Goal: Information Seeking & Learning: Learn about a topic

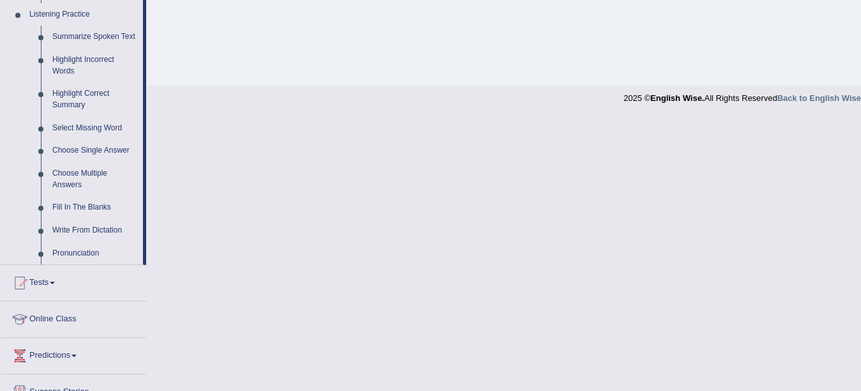
scroll to position [555, 0]
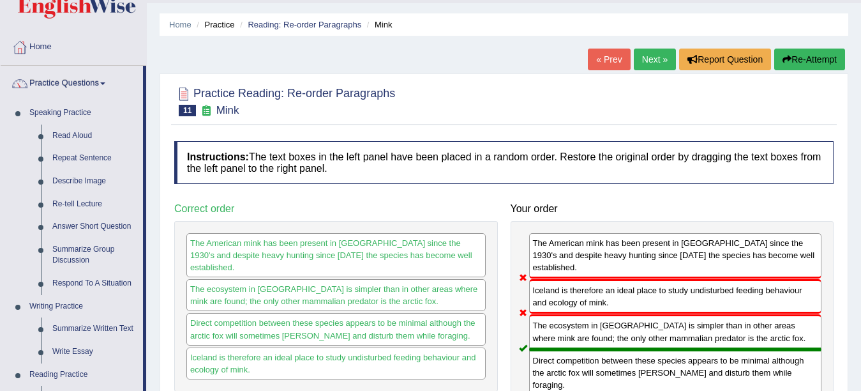
scroll to position [0, 0]
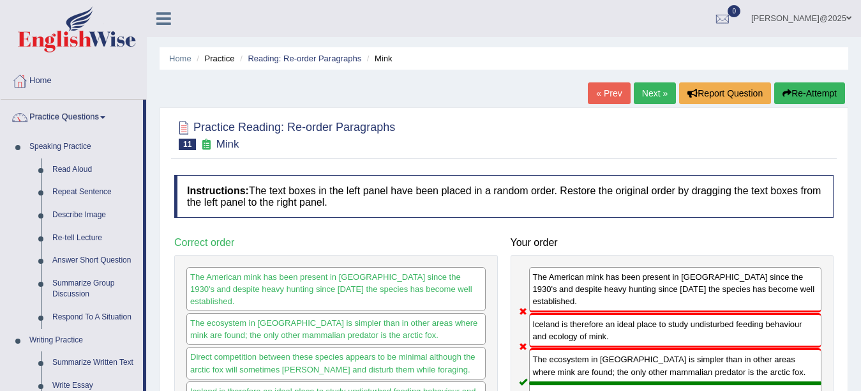
click at [637, 98] on link "Next »" at bounding box center [655, 93] width 42 height 22
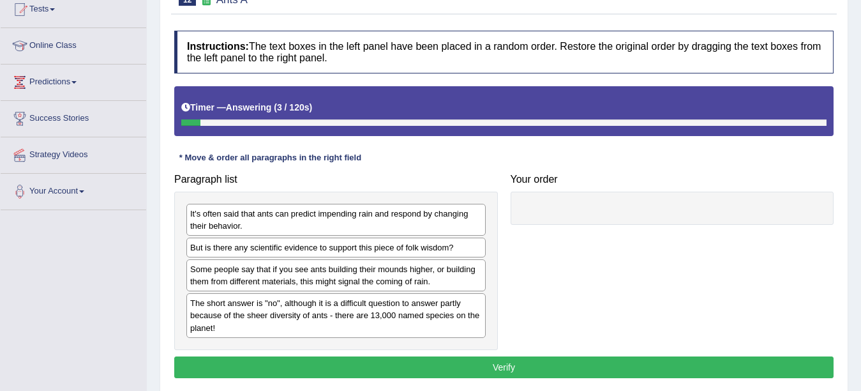
scroll to position [153, 0]
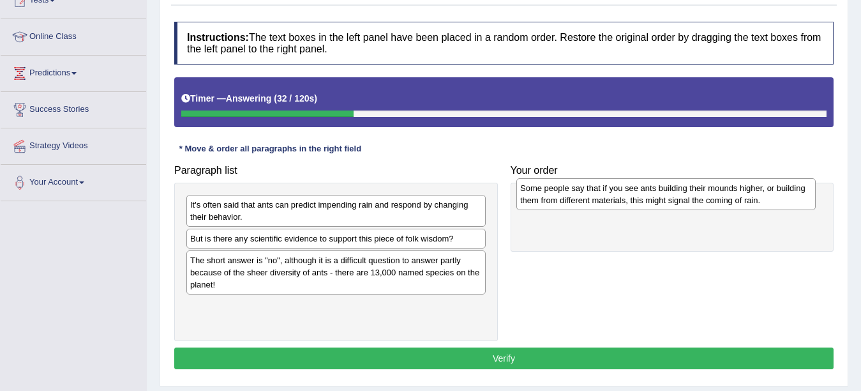
drag, startPoint x: 453, startPoint y: 266, endPoint x: 783, endPoint y: 193, distance: 337.9
click at [783, 193] on div "Some people say that if you see ants building their mounds higher, or building …" at bounding box center [665, 194] width 299 height 32
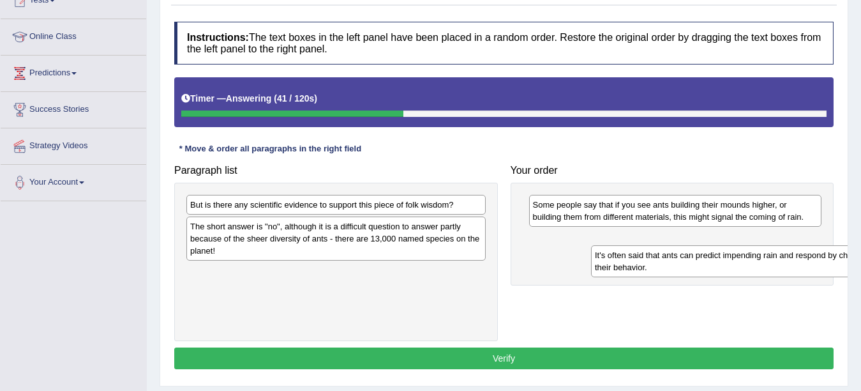
drag, startPoint x: 380, startPoint y: 220, endPoint x: 785, endPoint y: 270, distance: 407.9
click at [785, 270] on div "It's often said that ants can predict impending rain and respond by changing th…" at bounding box center [740, 261] width 299 height 32
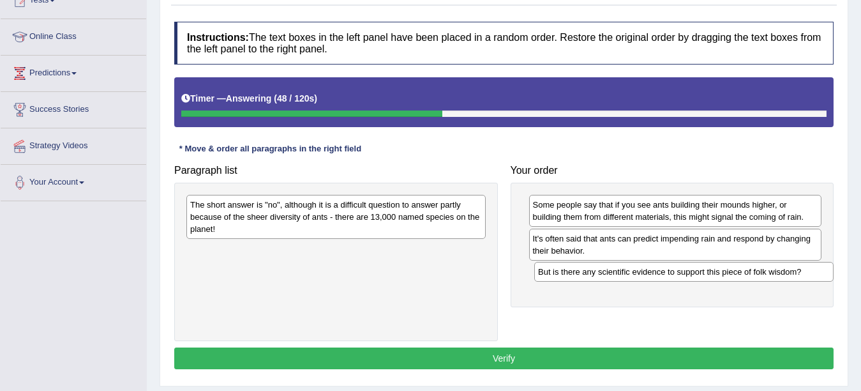
drag, startPoint x: 264, startPoint y: 200, endPoint x: 599, endPoint y: 255, distance: 339.6
click at [608, 265] on div "But is there any scientific evidence to support this piece of folk wisdom?" at bounding box center [683, 272] width 299 height 20
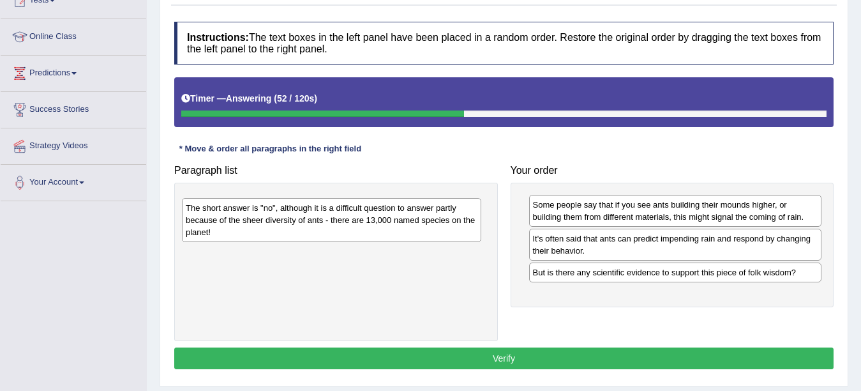
click at [328, 222] on div "The short answer is "no", although it is a difficult question to answer partly …" at bounding box center [331, 220] width 299 height 44
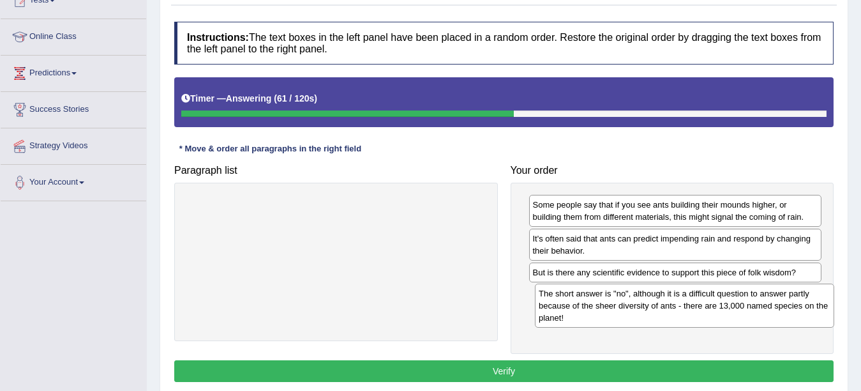
drag, startPoint x: 219, startPoint y: 219, endPoint x: 568, endPoint y: 308, distance: 359.7
click at [568, 308] on div "The short answer is "no", although it is a difficult question to answer partly …" at bounding box center [684, 305] width 299 height 44
click at [501, 371] on button "Verify" at bounding box center [503, 371] width 659 height 22
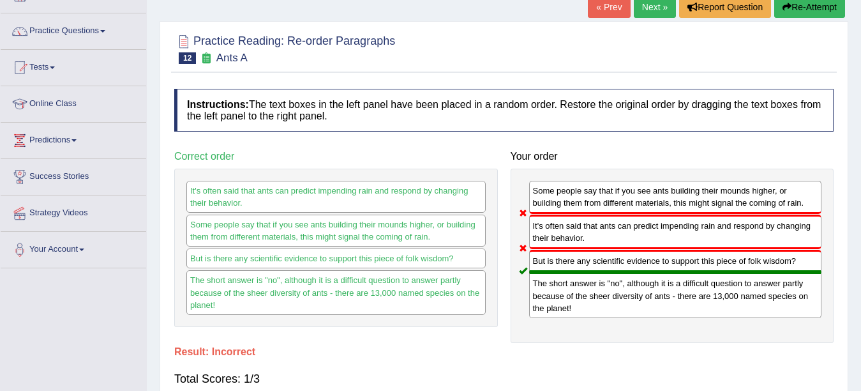
scroll to position [21, 0]
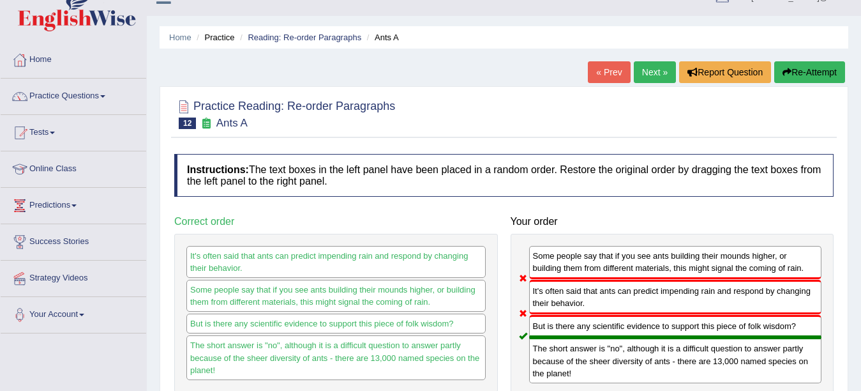
click at [647, 80] on link "Next »" at bounding box center [655, 72] width 42 height 22
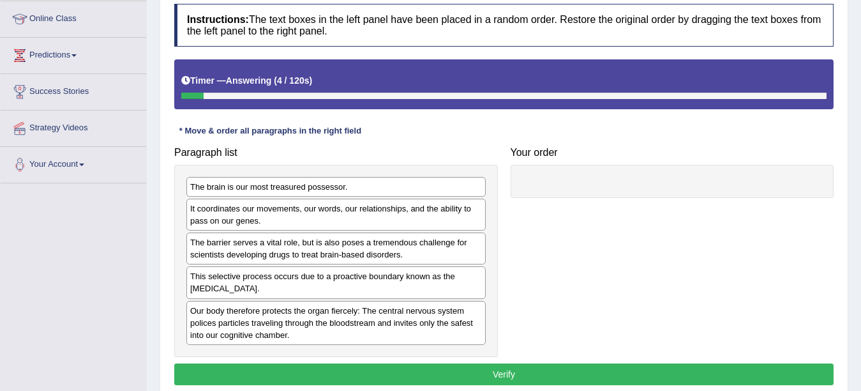
scroll to position [179, 0]
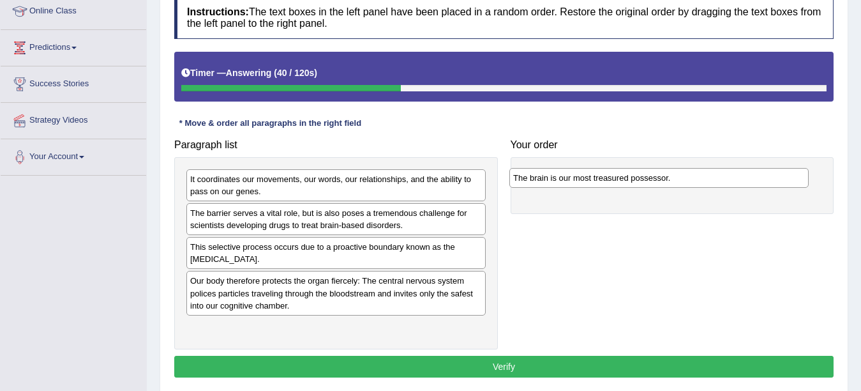
drag, startPoint x: 250, startPoint y: 183, endPoint x: 573, endPoint y: 181, distance: 323.0
click at [573, 181] on div "The brain is our most treasured possessor." at bounding box center [658, 178] width 299 height 20
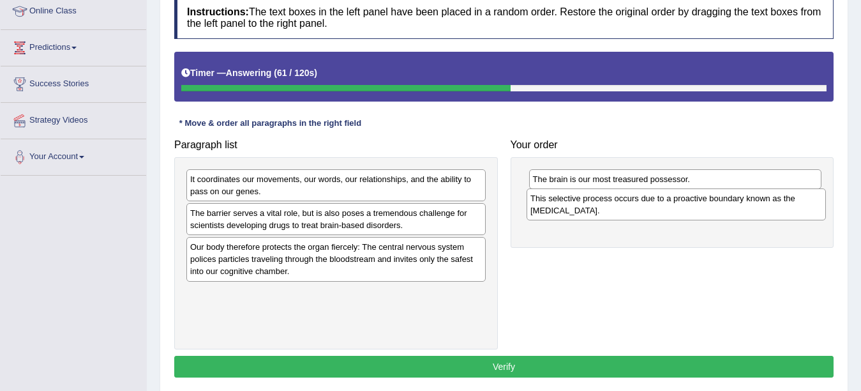
drag, startPoint x: 335, startPoint y: 248, endPoint x: 675, endPoint y: 200, distance: 343.7
click at [675, 200] on div "This selective process occurs due to a proactive boundary known as the blood-br…" at bounding box center [676, 204] width 299 height 32
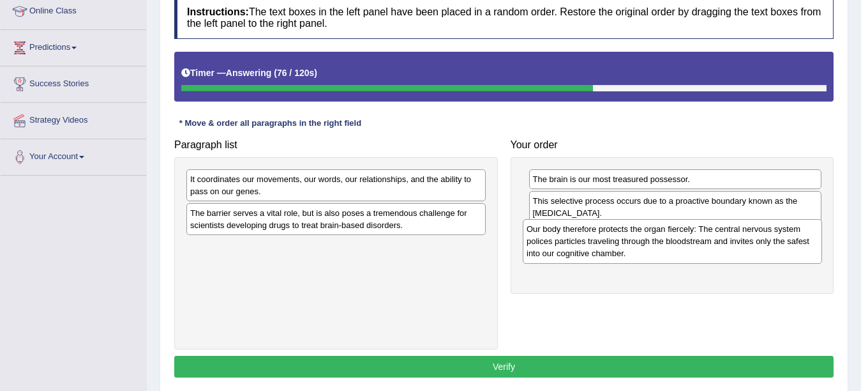
drag, startPoint x: 303, startPoint y: 264, endPoint x: 639, endPoint y: 246, distance: 336.9
click at [639, 246] on div "Our body therefore protects the organ fiercely: The central nervous system poli…" at bounding box center [672, 241] width 299 height 44
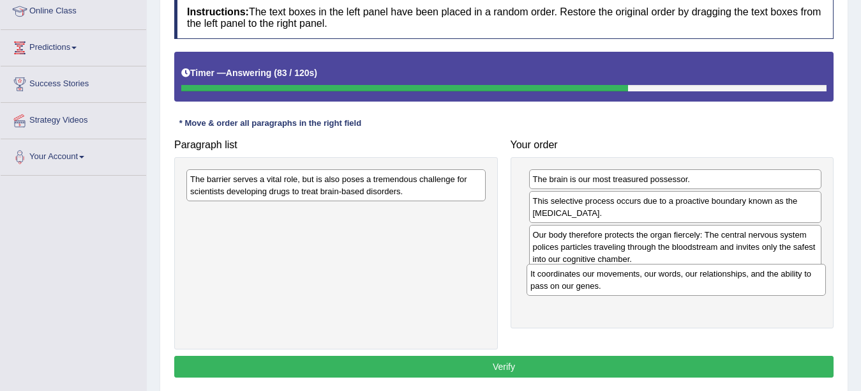
drag, startPoint x: 245, startPoint y: 190, endPoint x: 585, endPoint y: 284, distance: 353.2
click at [585, 284] on div "It coordinates our movements, our words, our relationships, and the ability to …" at bounding box center [676, 280] width 299 height 32
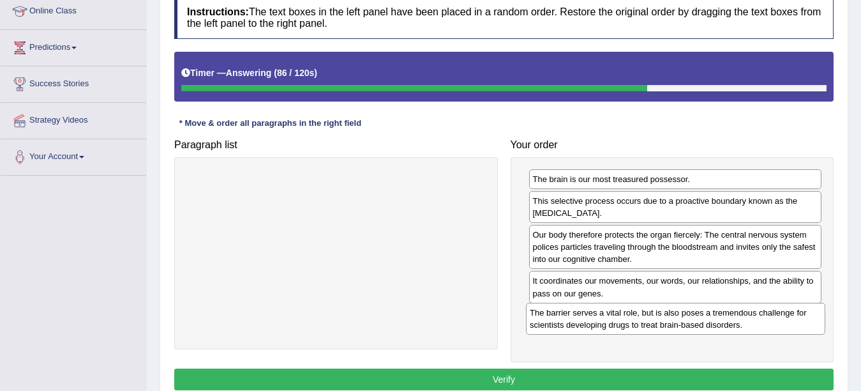
drag, startPoint x: 378, startPoint y: 181, endPoint x: 718, endPoint y: 315, distance: 364.9
click at [718, 315] on div "The barrier serves a vital role, but is also poses a tremendous challenge for s…" at bounding box center [675, 319] width 299 height 32
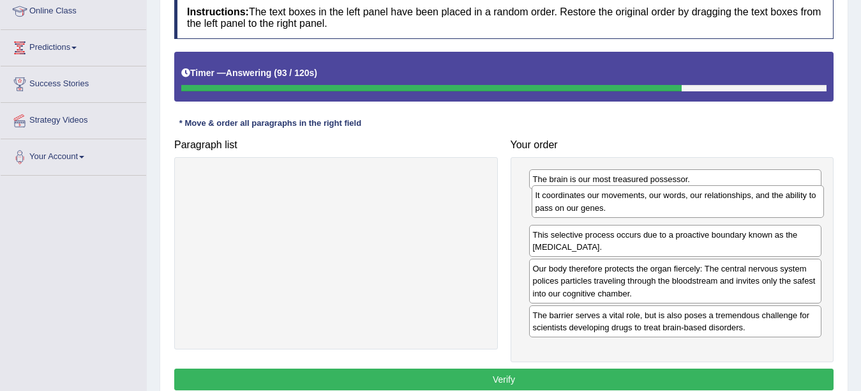
drag, startPoint x: 609, startPoint y: 289, endPoint x: 612, endPoint y: 204, distance: 85.6
click at [612, 204] on div "It coordinates our movements, our words, our relationships, and the ability to …" at bounding box center [678, 201] width 293 height 32
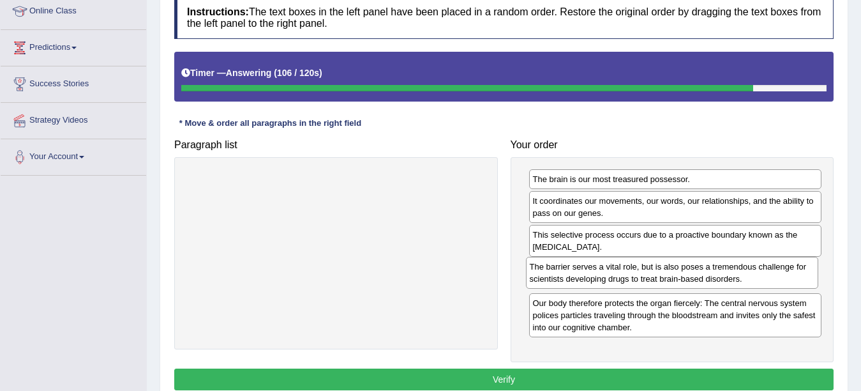
drag, startPoint x: 619, startPoint y: 324, endPoint x: 616, endPoint y: 276, distance: 48.6
click at [616, 276] on div "The barrier serves a vital role, but is also poses a tremendous challenge for s…" at bounding box center [672, 273] width 293 height 32
click at [515, 386] on button "Verify" at bounding box center [503, 379] width 659 height 22
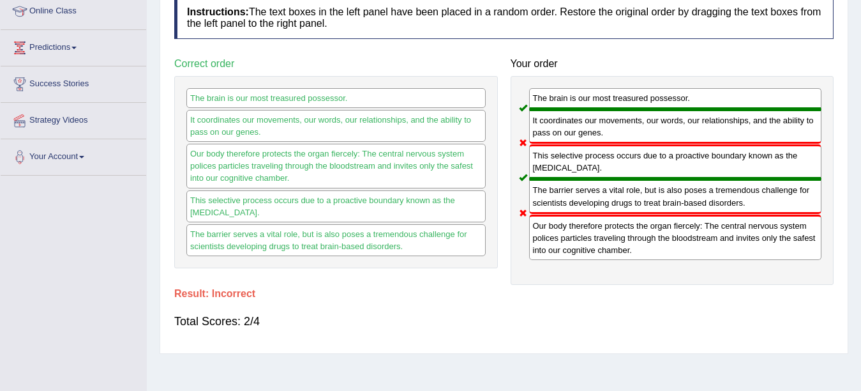
scroll to position [0, 0]
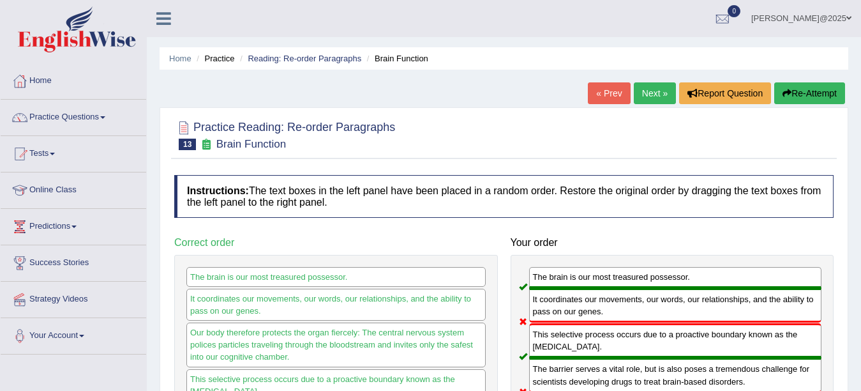
click at [647, 97] on link "Next »" at bounding box center [655, 93] width 42 height 22
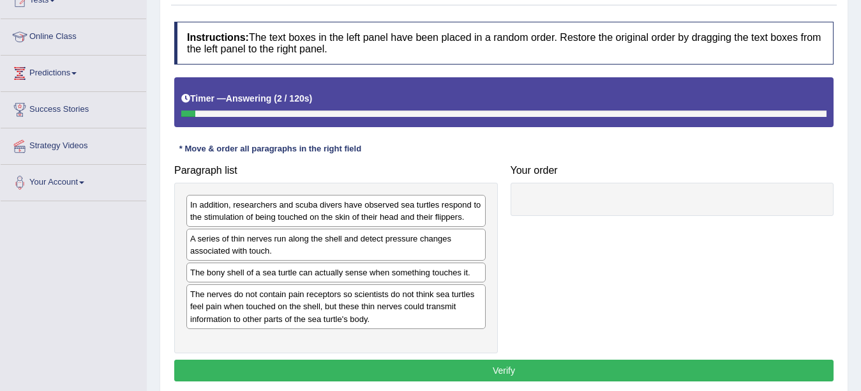
scroll to position [179, 0]
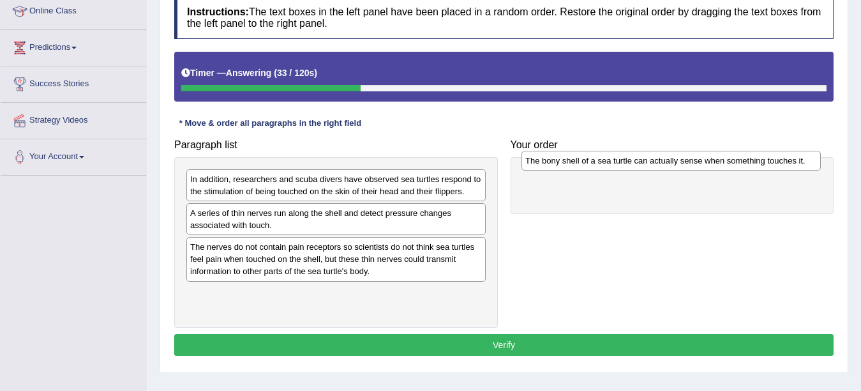
drag, startPoint x: 442, startPoint y: 262, endPoint x: 778, endPoint y: 164, distance: 349.3
click at [778, 164] on div "The bony shell of a sea turtle can actually sense when something touches it." at bounding box center [671, 161] width 299 height 20
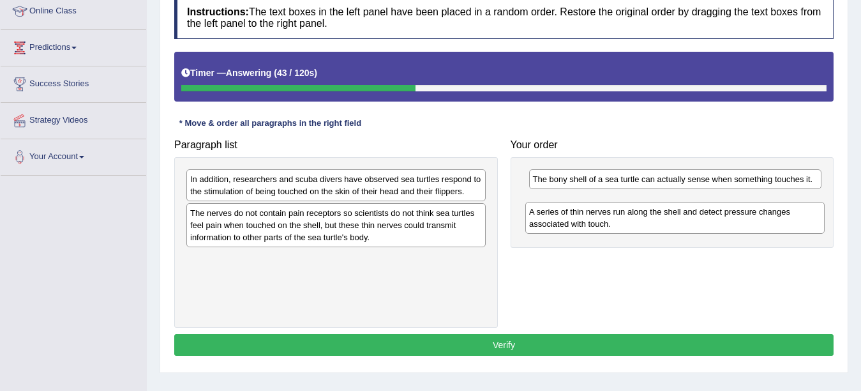
drag, startPoint x: 379, startPoint y: 235, endPoint x: 717, endPoint y: 221, distance: 338.7
click at [718, 221] on div "A series of thin nerves run along the shell and detect pressure changes associa…" at bounding box center [674, 218] width 299 height 32
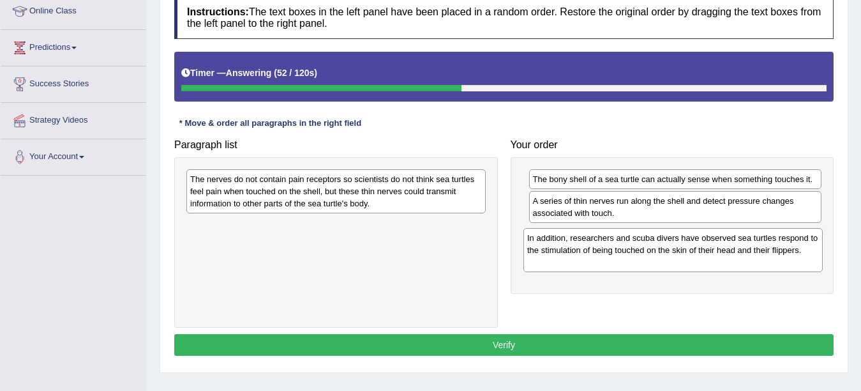
drag, startPoint x: 370, startPoint y: 195, endPoint x: 707, endPoint y: 254, distance: 342.2
click at [707, 254] on div "In addition, researchers and scuba divers have observed sea turtles respond to …" at bounding box center [673, 250] width 299 height 44
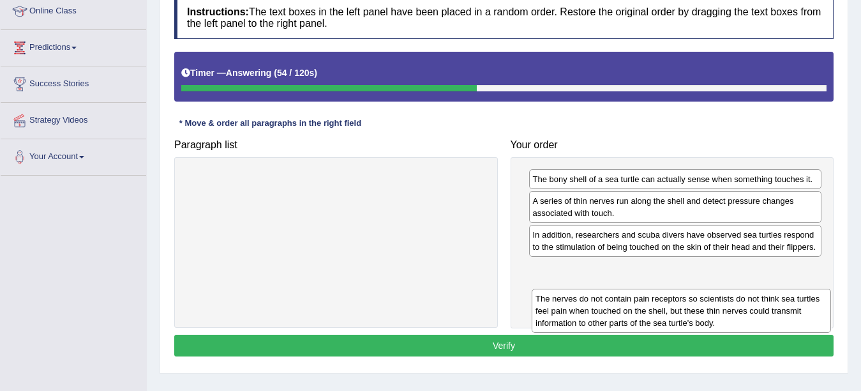
drag, startPoint x: 367, startPoint y: 184, endPoint x: 712, endPoint y: 303, distance: 365.4
click at [712, 303] on div "The nerves do not contain pain receptors so scientists do not think sea turtles…" at bounding box center [681, 311] width 299 height 44
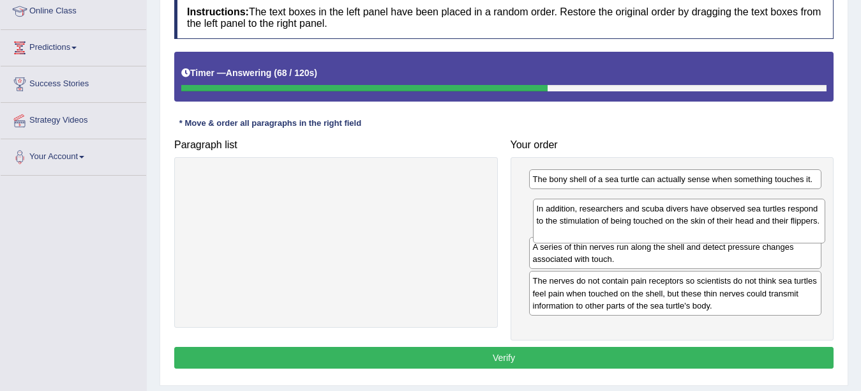
drag, startPoint x: 651, startPoint y: 268, endPoint x: 654, endPoint y: 230, distance: 38.5
click at [654, 230] on div "In addition, researchers and scuba divers have observed sea turtles respond to …" at bounding box center [679, 221] width 293 height 44
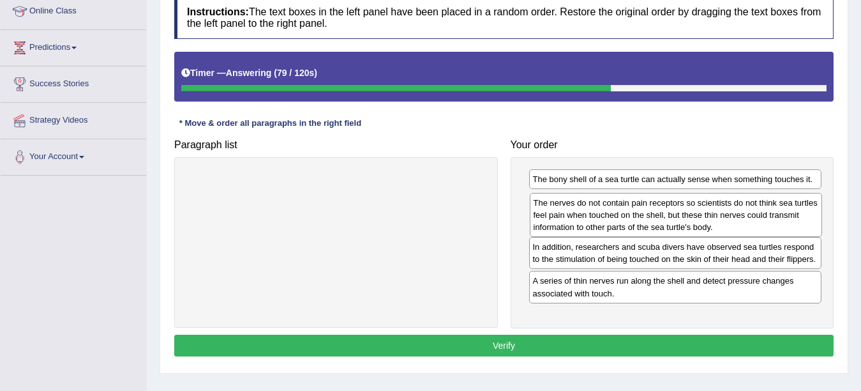
drag, startPoint x: 657, startPoint y: 312, endPoint x: 658, endPoint y: 222, distance: 90.0
click at [658, 222] on div "The nerves do not contain pain receptors so scientists do not think sea turtles…" at bounding box center [676, 215] width 293 height 44
click at [548, 356] on button "Verify" at bounding box center [503, 346] width 659 height 22
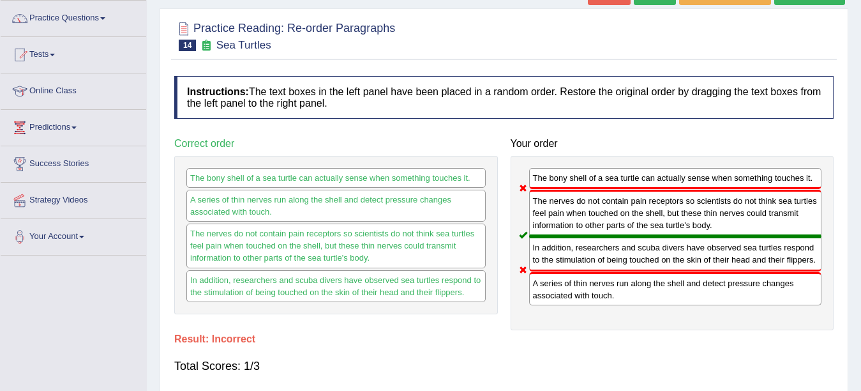
scroll to position [0, 0]
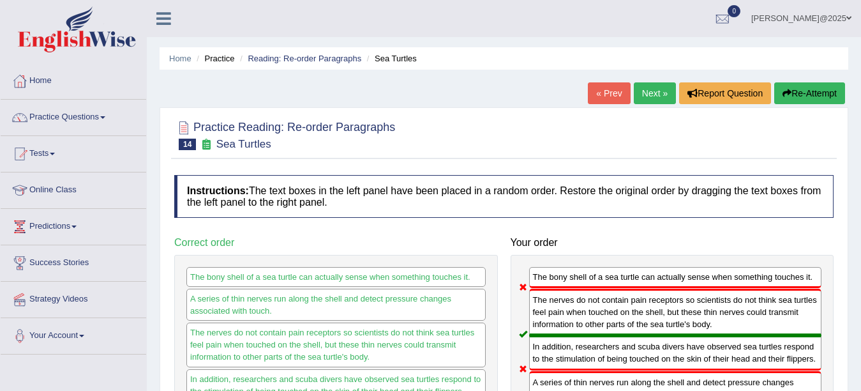
click at [640, 91] on link "Next »" at bounding box center [655, 93] width 42 height 22
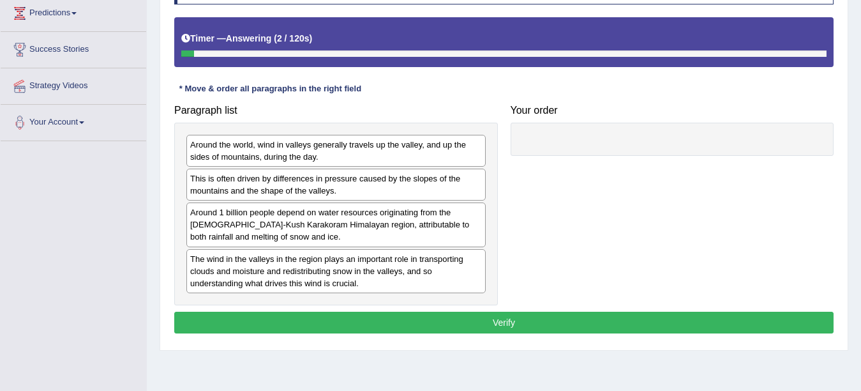
scroll to position [215, 0]
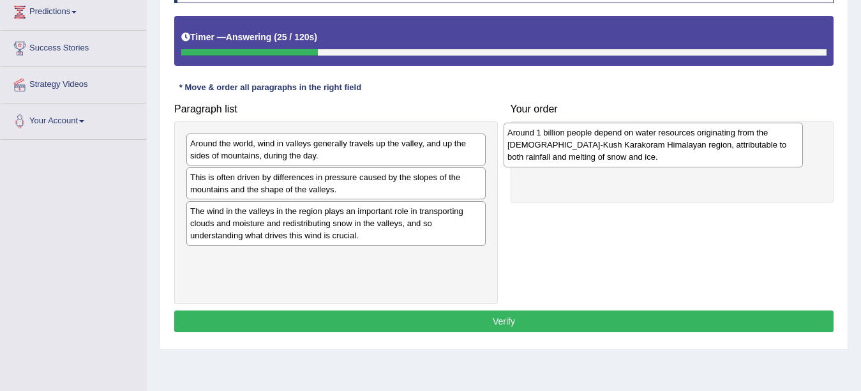
drag, startPoint x: 297, startPoint y: 227, endPoint x: 615, endPoint y: 149, distance: 327.5
click at [615, 149] on div "Around 1 billion people depend on water resources originating from the [DEMOGRA…" at bounding box center [653, 145] width 299 height 44
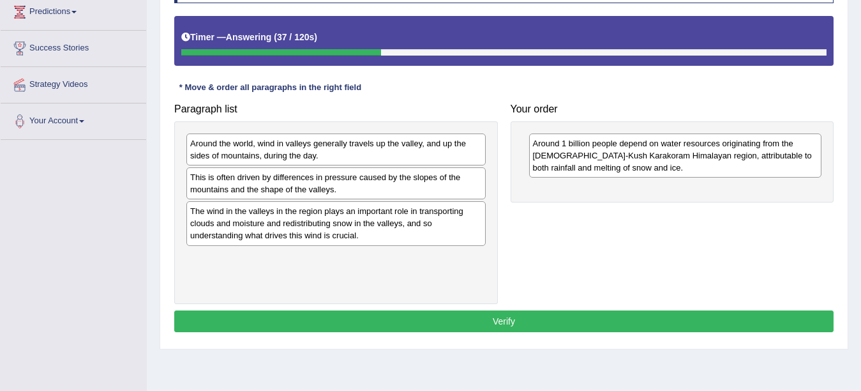
click at [331, 222] on div "The wind in the valleys in the region plays an important role in transporting c…" at bounding box center [335, 223] width 299 height 44
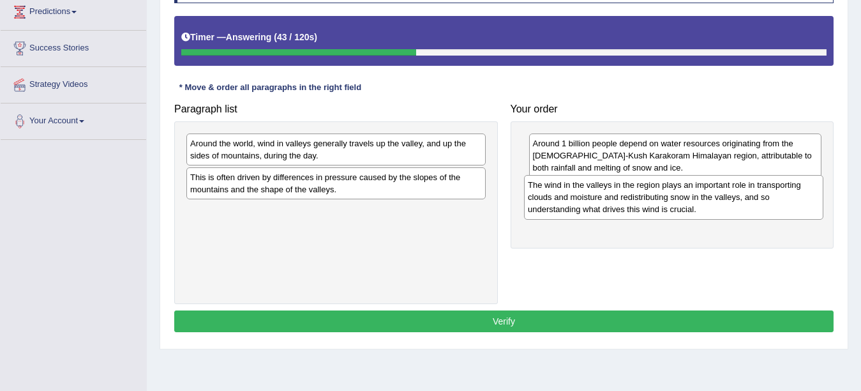
drag, startPoint x: 331, startPoint y: 222, endPoint x: 669, endPoint y: 196, distance: 338.7
click at [669, 196] on div "The wind in the valleys in the region plays an important role in transporting c…" at bounding box center [673, 197] width 299 height 44
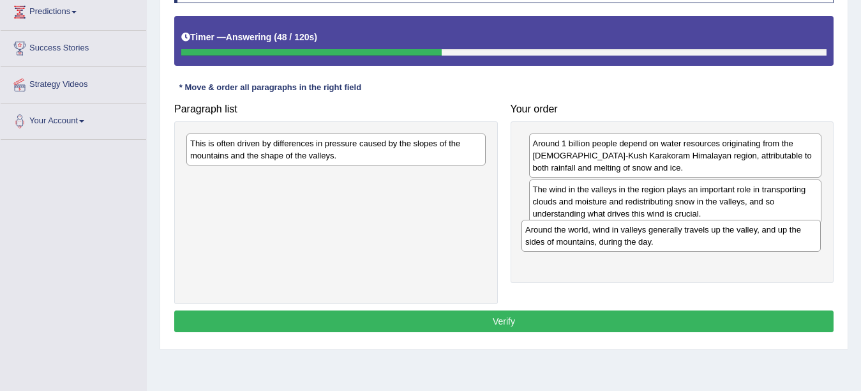
drag, startPoint x: 299, startPoint y: 144, endPoint x: 635, endPoint y: 230, distance: 346.1
click at [635, 230] on div "Around the world, wind in valleys generally travels up the valley, and up the s…" at bounding box center [671, 236] width 299 height 32
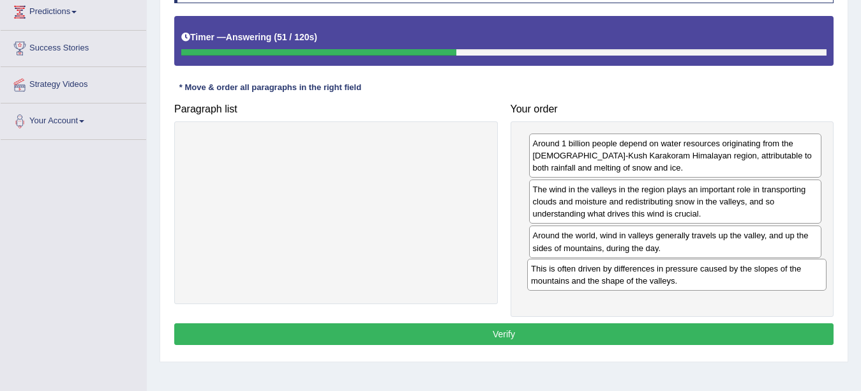
drag, startPoint x: 291, startPoint y: 145, endPoint x: 632, endPoint y: 270, distance: 363.2
click at [632, 270] on div "This is often driven by differences in pressure caused by the slopes of the mou…" at bounding box center [676, 275] width 299 height 32
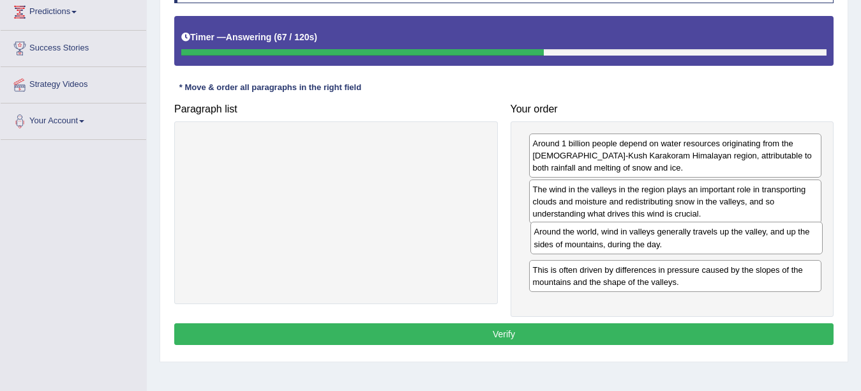
click at [616, 242] on div "Around the world, wind in valleys generally travels up the valley, and up the s…" at bounding box center [677, 238] width 293 height 32
click at [516, 332] on button "Verify" at bounding box center [503, 334] width 659 height 22
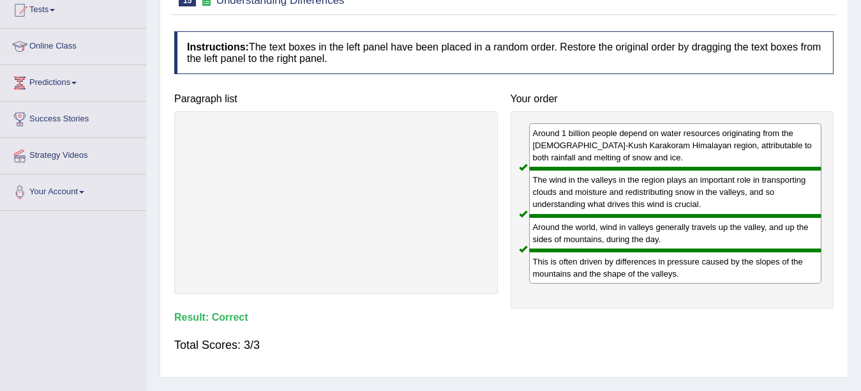
scroll to position [0, 0]
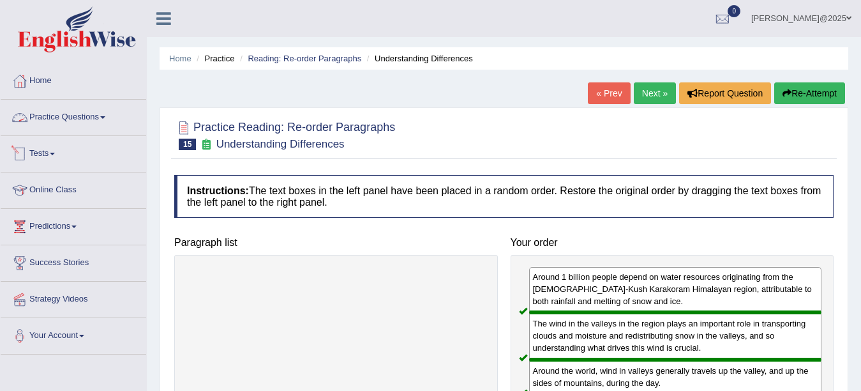
click at [71, 121] on link "Practice Questions" at bounding box center [74, 116] width 146 height 32
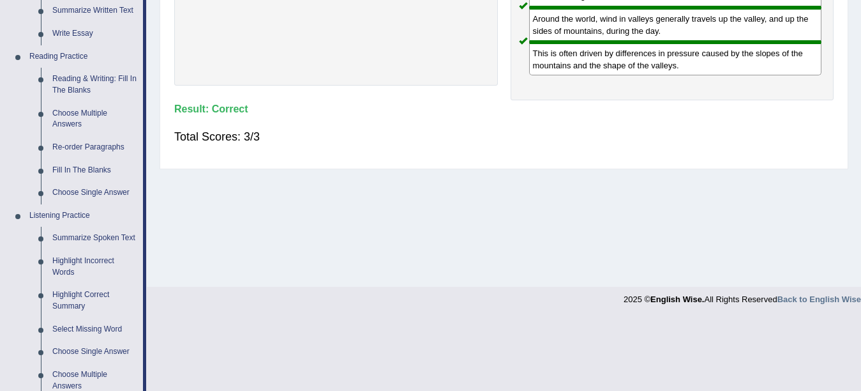
scroll to position [305, 0]
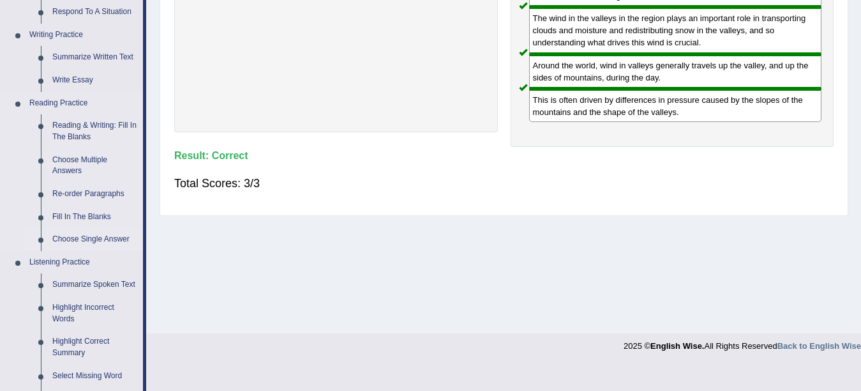
click at [86, 237] on link "Choose Single Answer" at bounding box center [95, 239] width 96 height 23
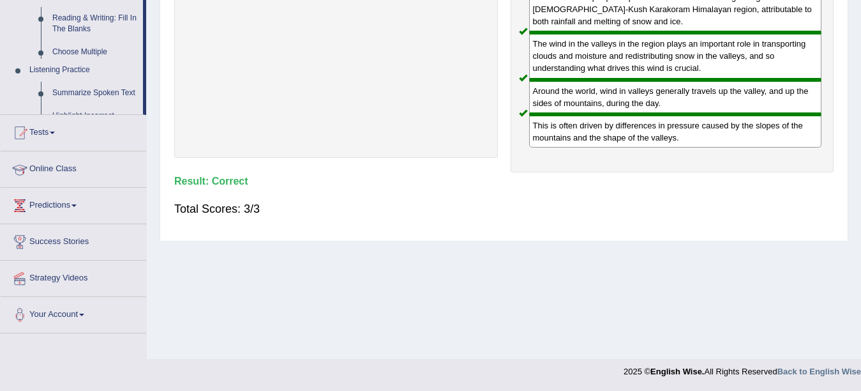
scroll to position [280, 0]
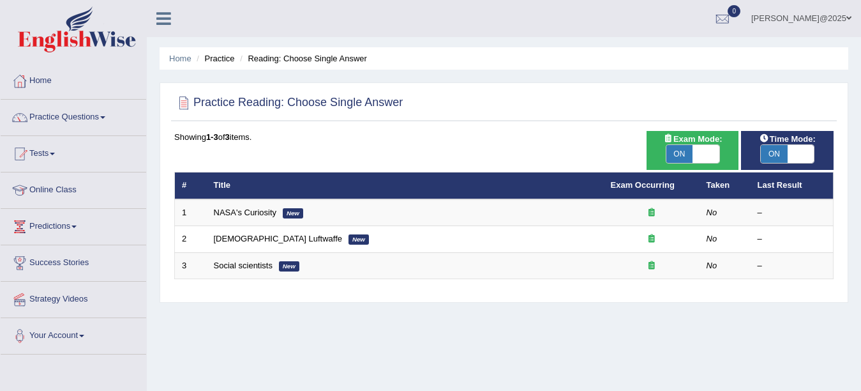
click at [696, 154] on span at bounding box center [706, 154] width 26 height 18
checkbox input "false"
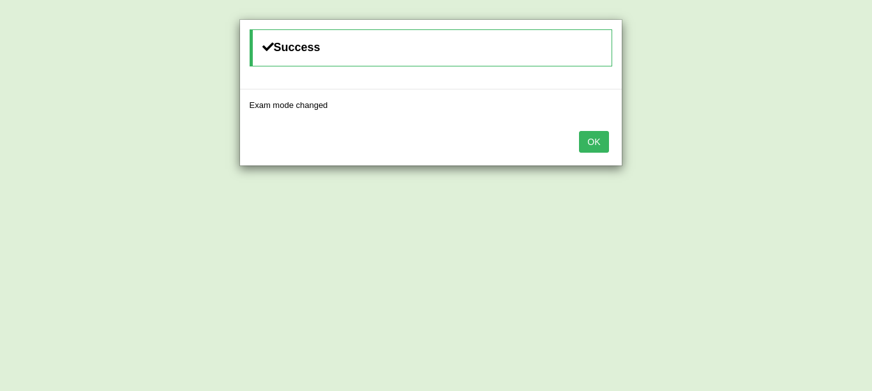
click at [587, 148] on button "OK" at bounding box center [593, 142] width 29 height 22
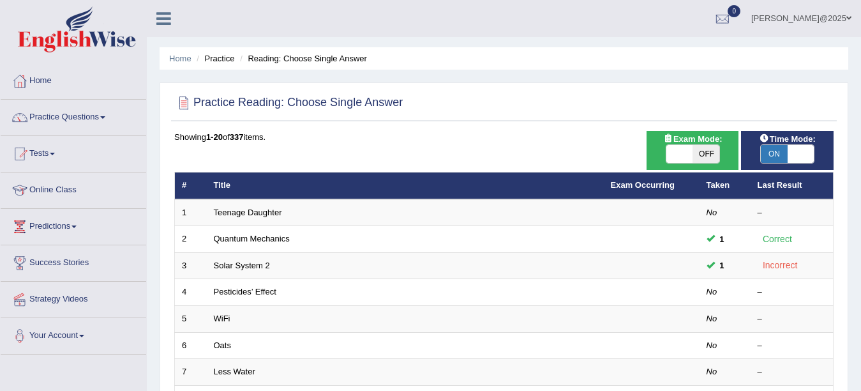
click at [679, 154] on span at bounding box center [680, 154] width 26 height 18
checkbox input "true"
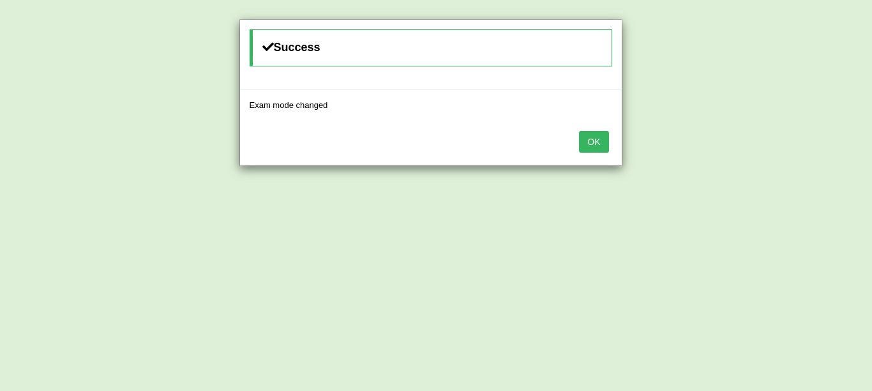
click at [598, 146] on button "OK" at bounding box center [593, 142] width 29 height 22
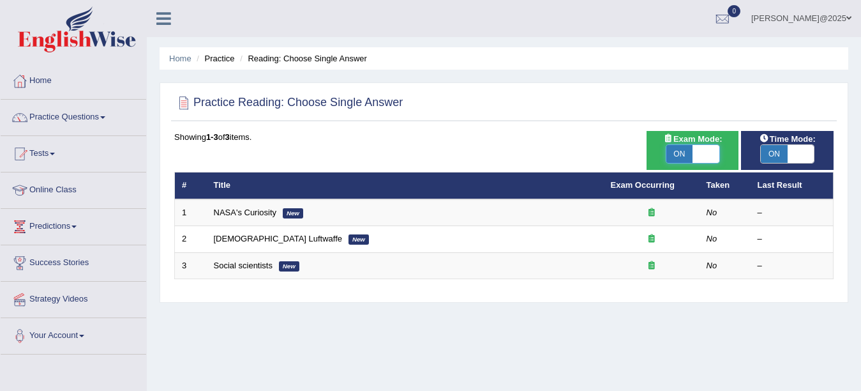
click at [705, 153] on span at bounding box center [706, 154] width 26 height 18
checkbox input "false"
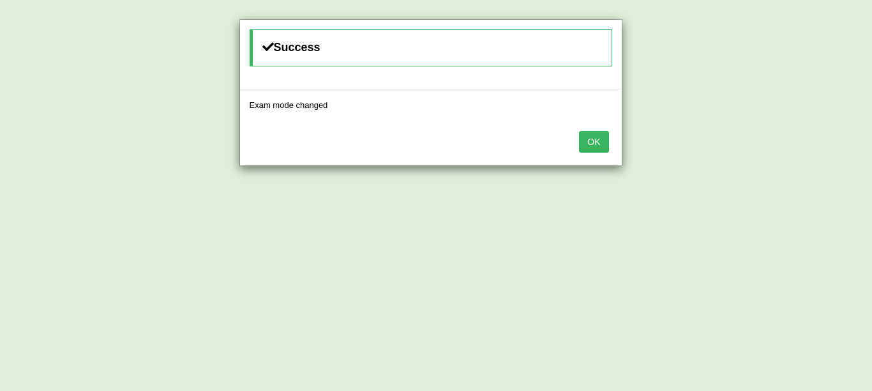
click at [609, 144] on div "OK" at bounding box center [431, 143] width 382 height 45
click at [594, 143] on button "OK" at bounding box center [593, 142] width 29 height 22
click at [586, 147] on button "OK" at bounding box center [593, 142] width 29 height 22
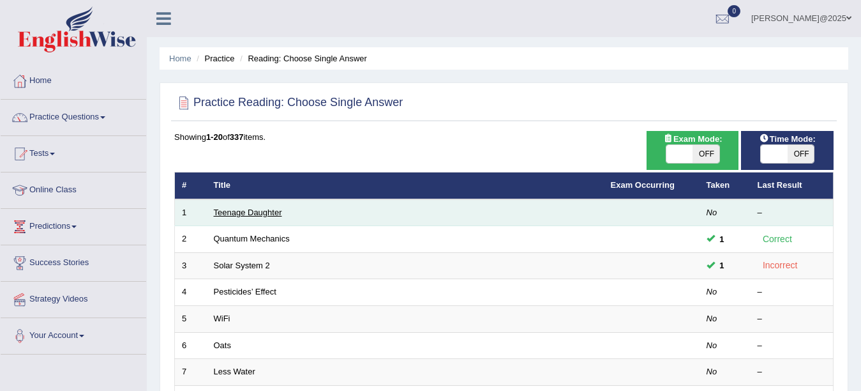
click at [223, 215] on link "Teenage Daughter" at bounding box center [248, 212] width 68 height 10
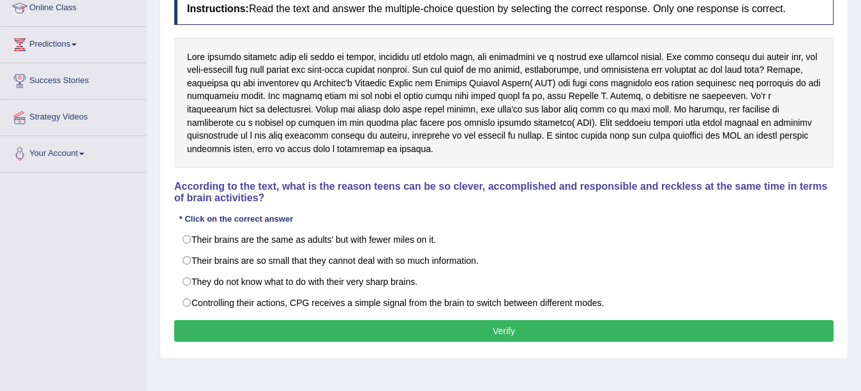
scroll to position [188, 0]
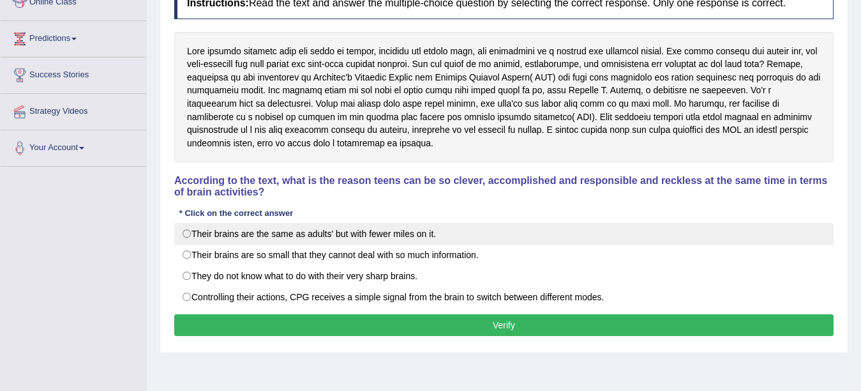
click at [190, 230] on label "Their brains are the same as adults' but with fewer miles on it." at bounding box center [503, 234] width 659 height 22
radio input "true"
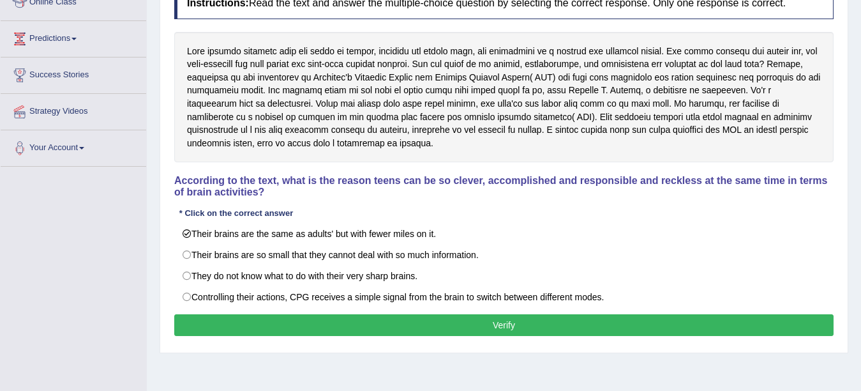
click at [458, 340] on div "Instructions: Read the text and answer the multiple-choice question by selectin…" at bounding box center [504, 163] width 666 height 365
click at [456, 328] on button "Verify" at bounding box center [503, 325] width 659 height 22
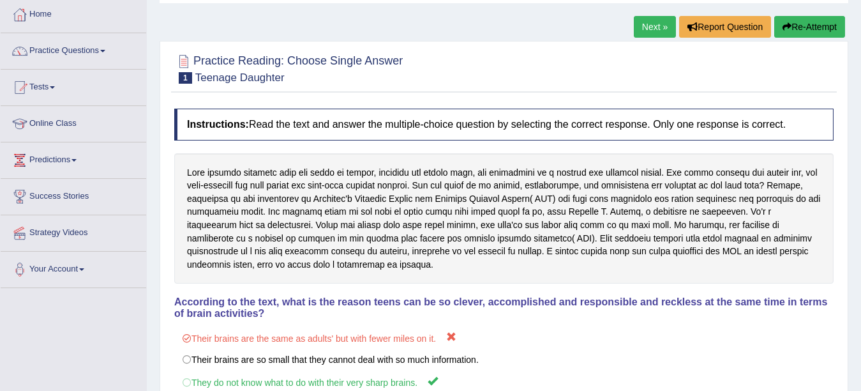
scroll to position [0, 0]
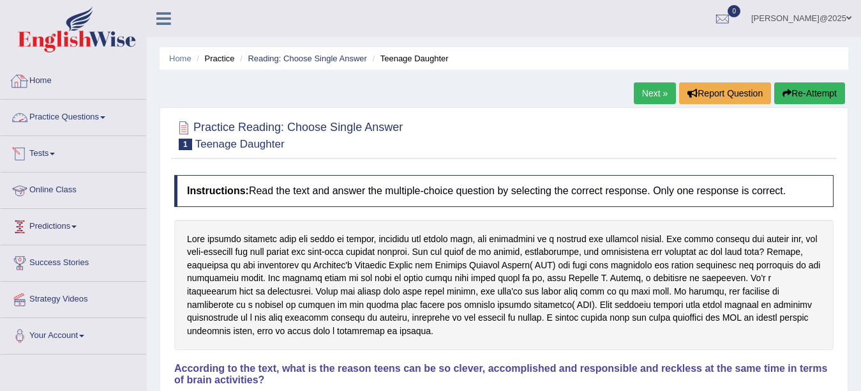
click at [33, 75] on link "Home" at bounding box center [74, 79] width 146 height 32
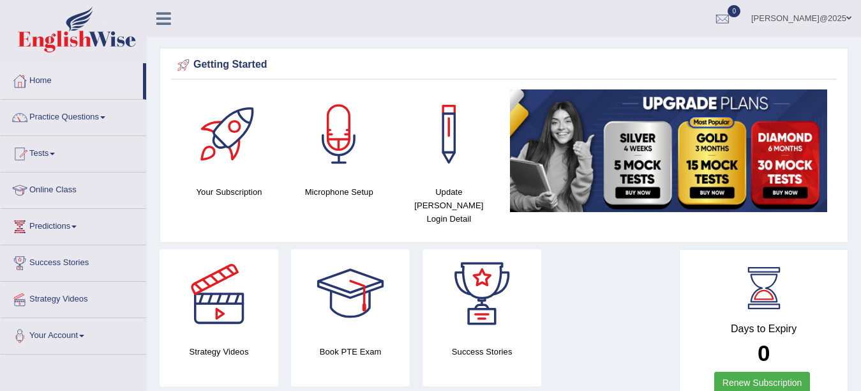
click at [772, 378] on link "Renew Subscription" at bounding box center [762, 383] width 96 height 22
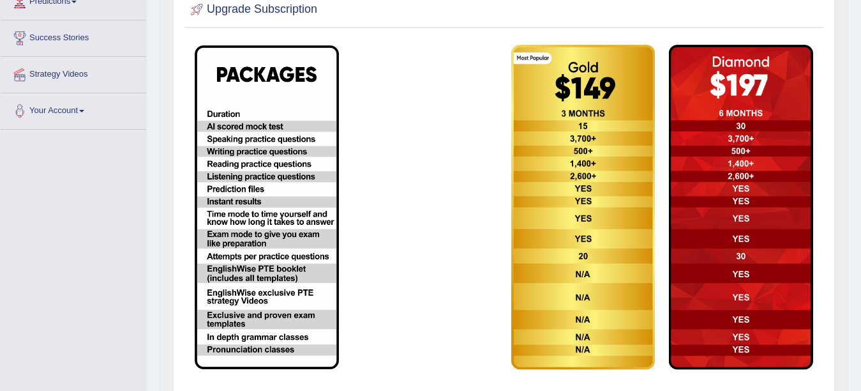
scroll to position [222, 0]
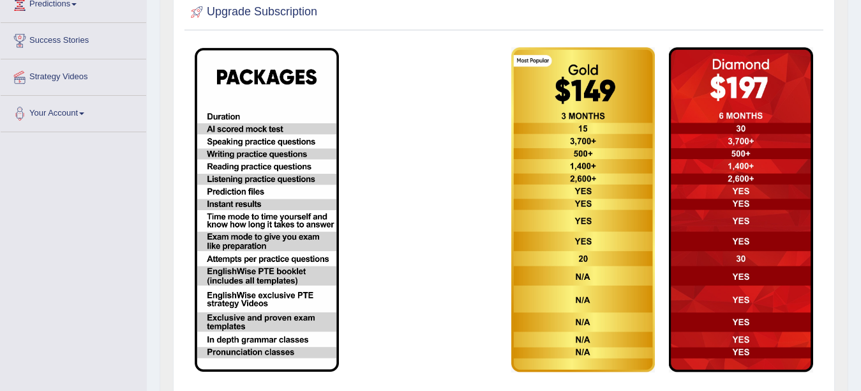
click at [278, 264] on img at bounding box center [267, 210] width 144 height 324
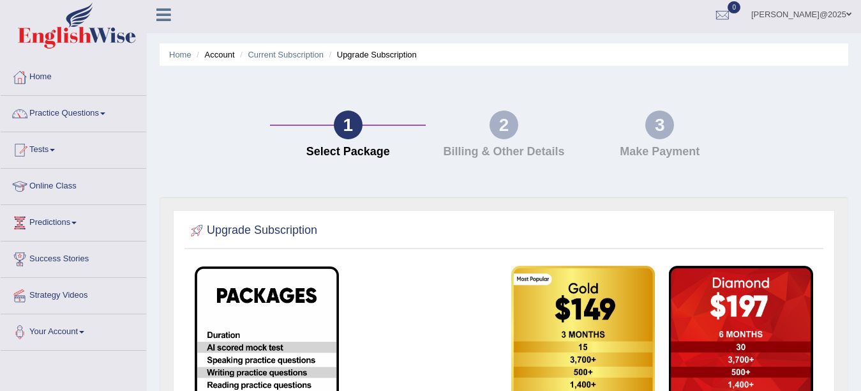
scroll to position [0, 0]
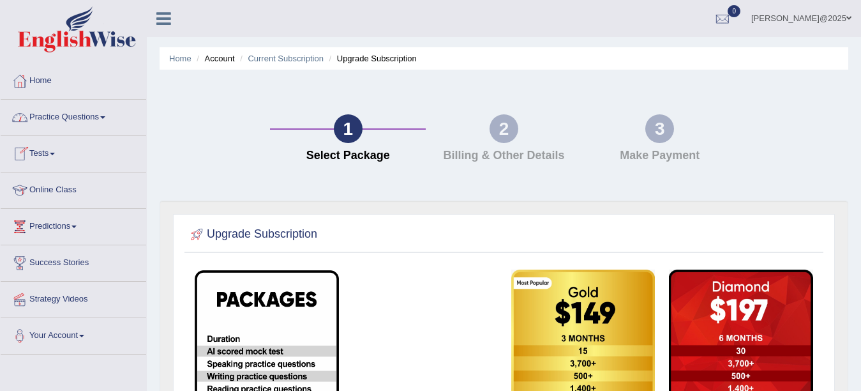
click at [49, 149] on link "Tests" at bounding box center [74, 152] width 146 height 32
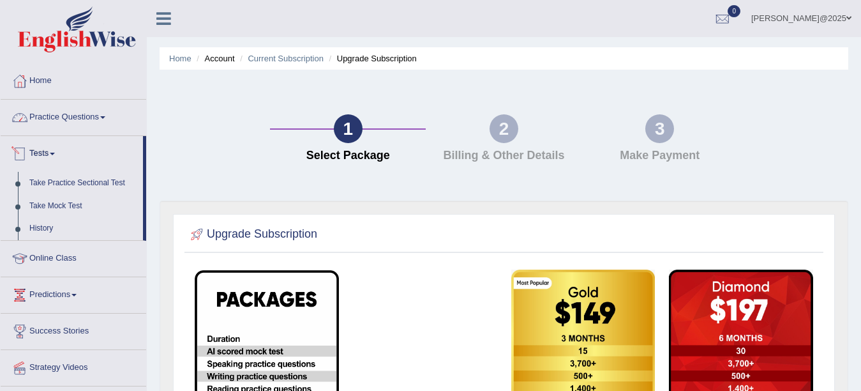
click at [75, 111] on link "Practice Questions" at bounding box center [74, 116] width 146 height 32
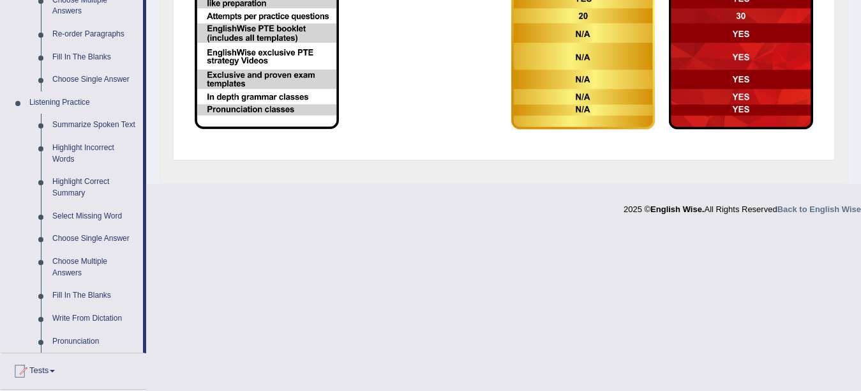
scroll to position [479, 0]
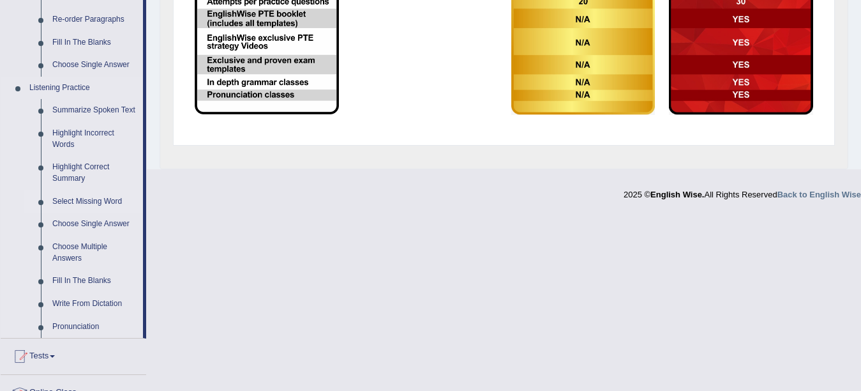
click at [80, 200] on link "Select Missing Word" at bounding box center [95, 201] width 96 height 23
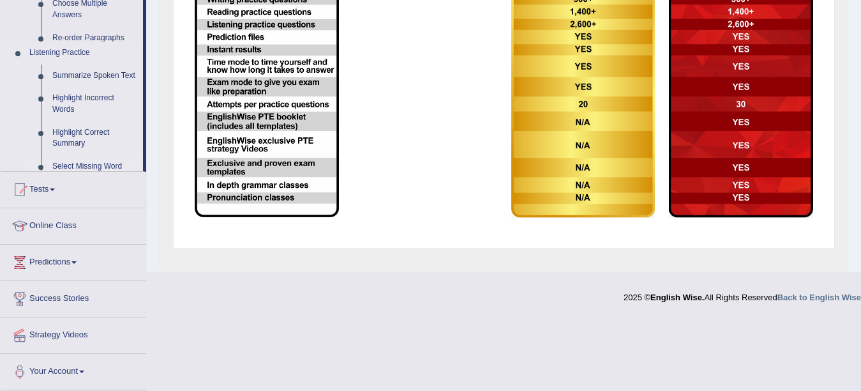
scroll to position [303, 0]
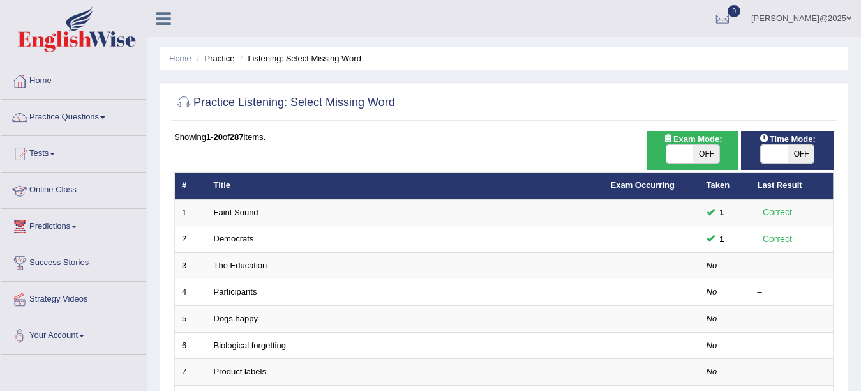
click at [245, 266] on link "The Education" at bounding box center [241, 265] width 54 height 10
